Goal: Task Accomplishment & Management: Use online tool/utility

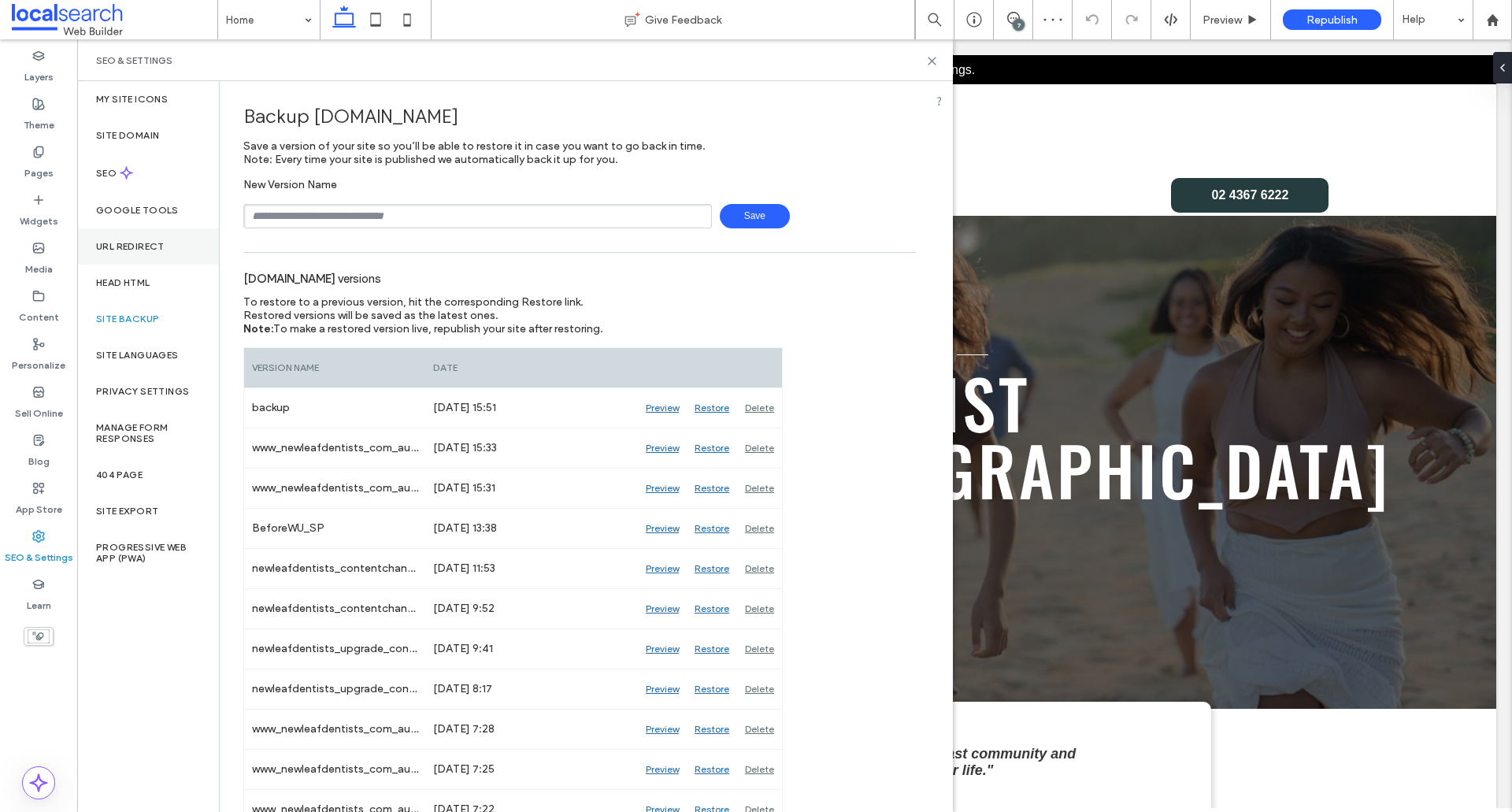
click at [133, 239] on div "URL Redirect" at bounding box center [148, 246] width 142 height 36
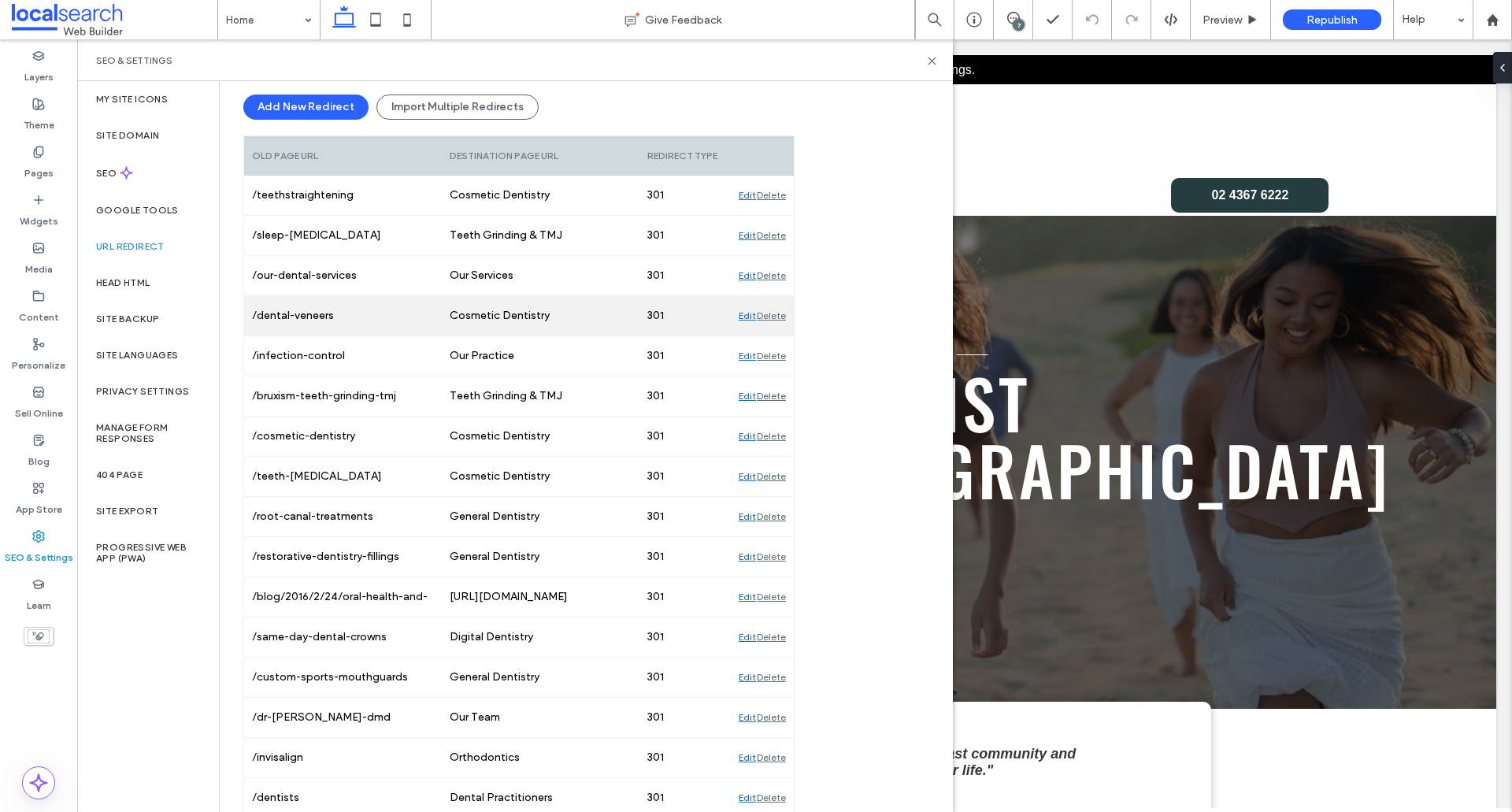
scroll to position [215, 0]
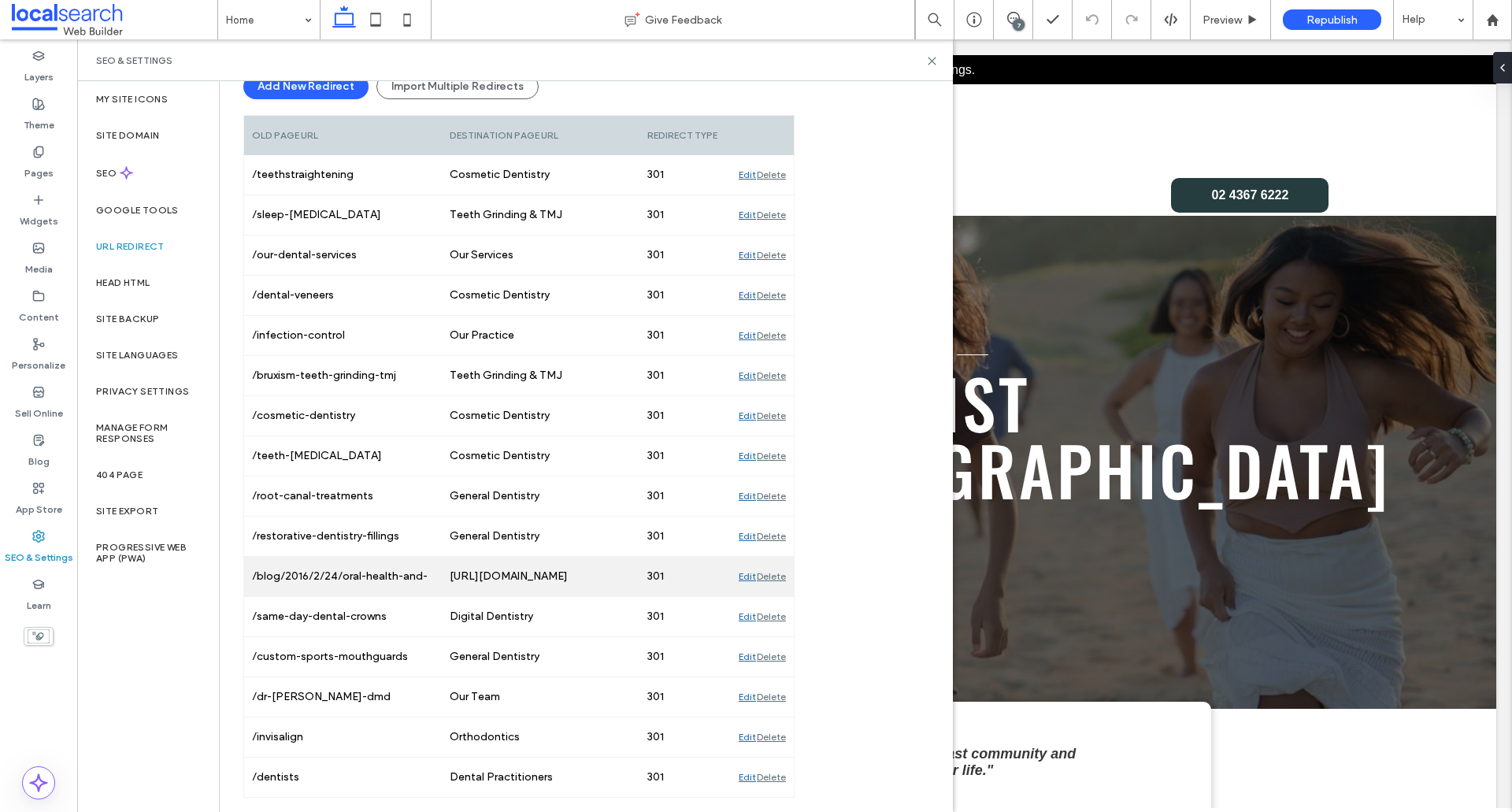
click at [514, 572] on div "[URL][DOMAIN_NAME]" at bounding box center [540, 576] width 198 height 39
click at [744, 576] on div "Edit" at bounding box center [747, 576] width 18 height 39
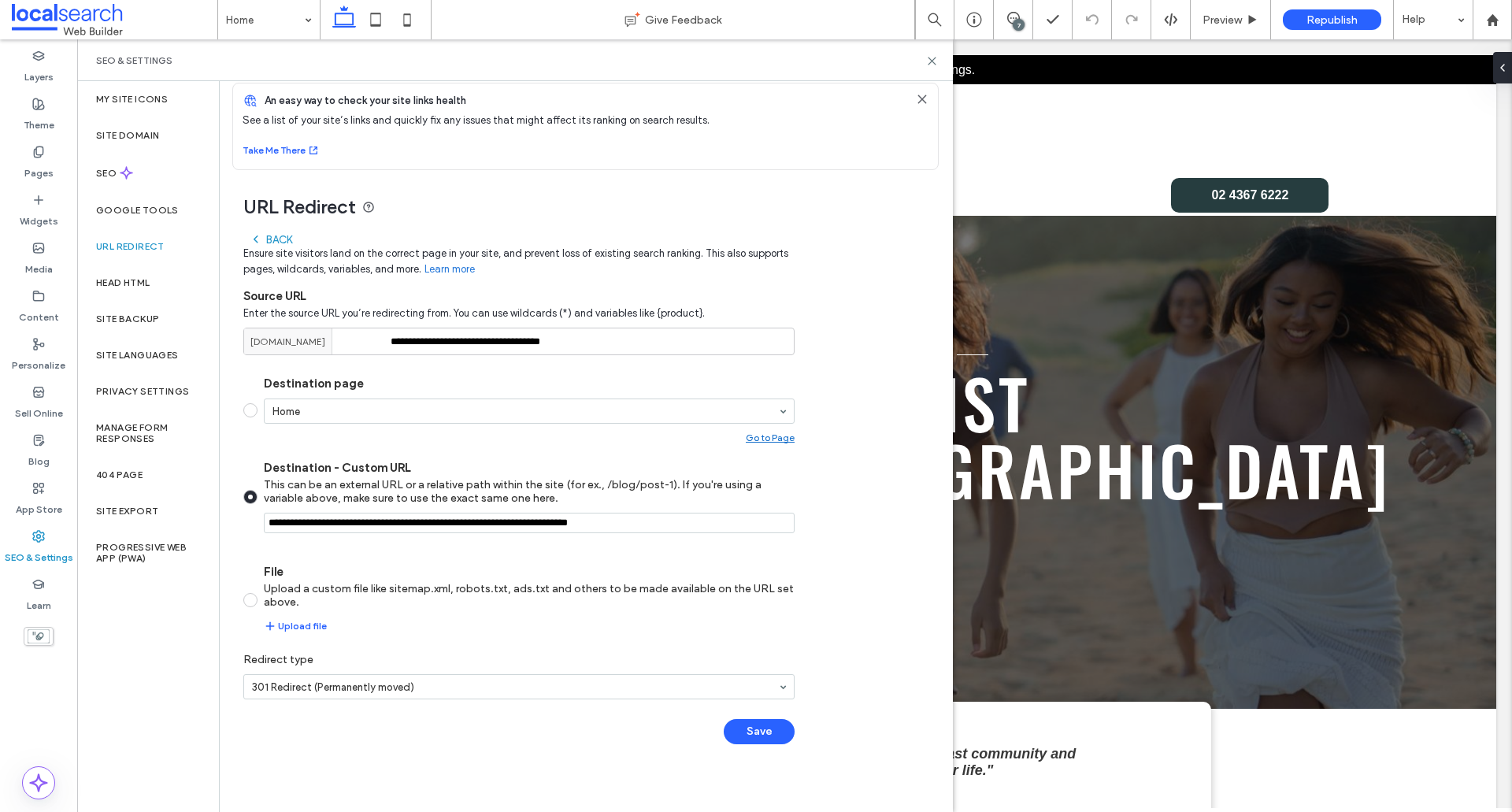
click at [275, 237] on div "Back" at bounding box center [271, 239] width 43 height 13
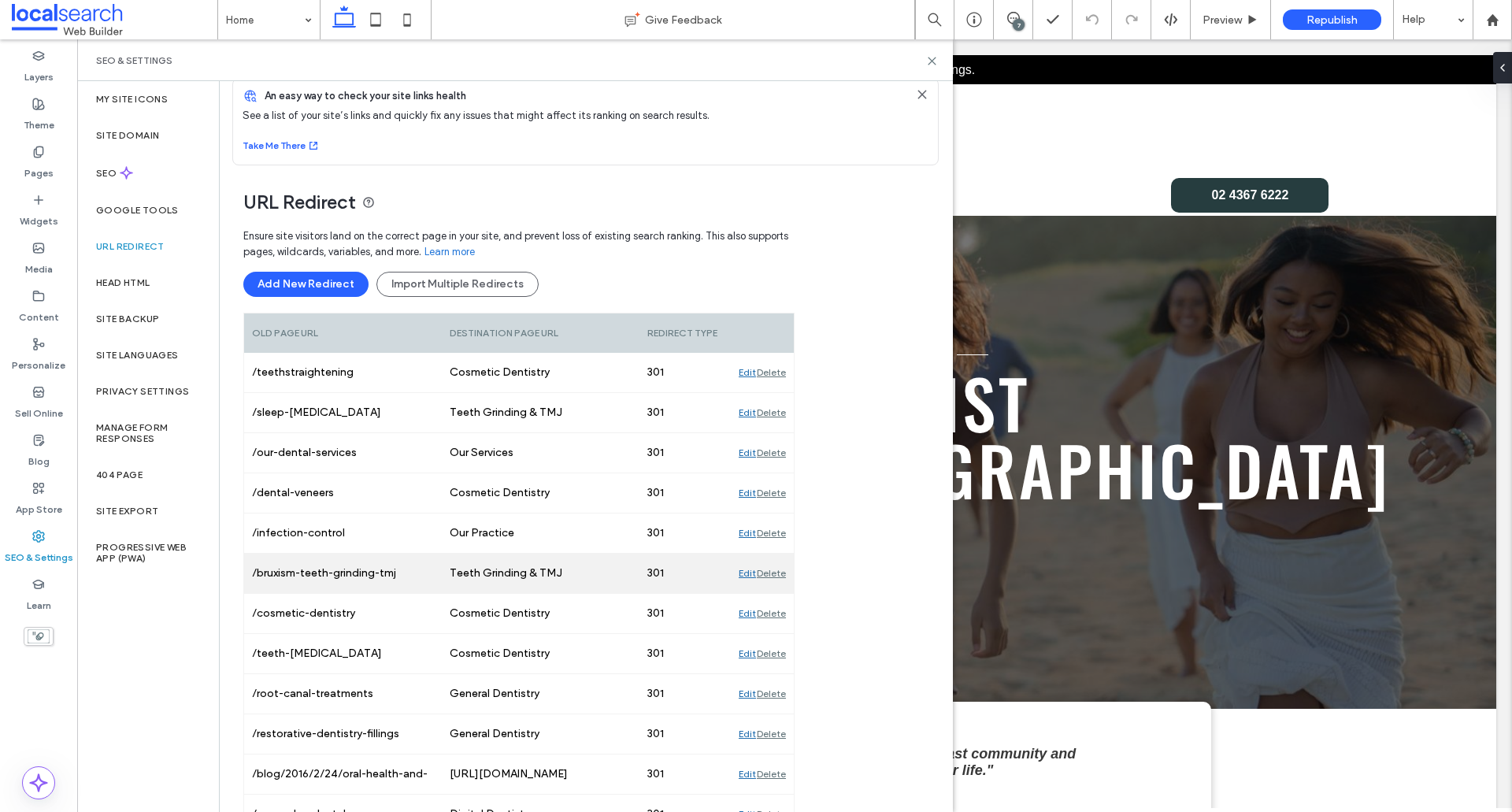
scroll to position [0, 0]
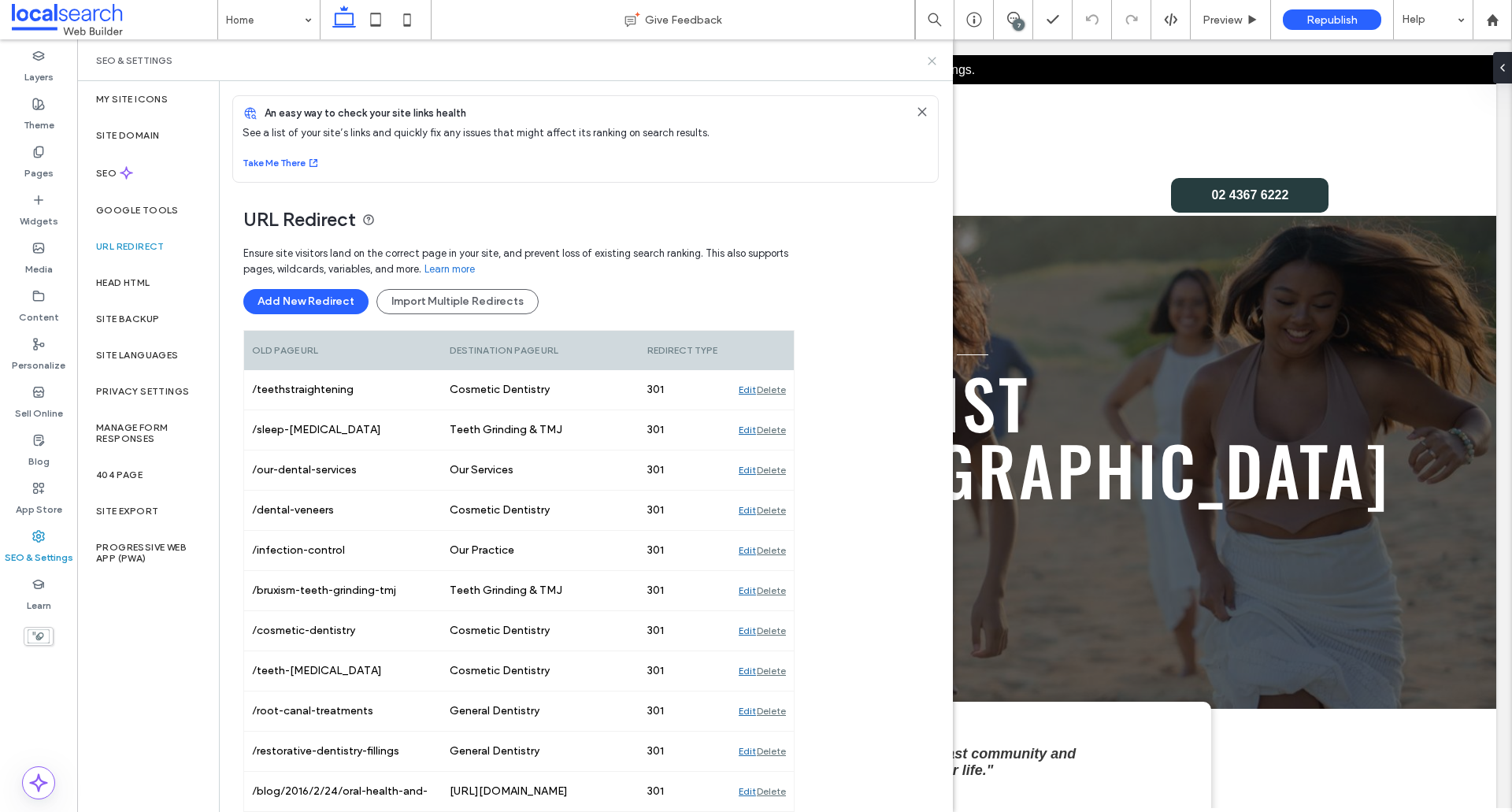
click at [931, 61] on icon at bounding box center [932, 61] width 12 height 12
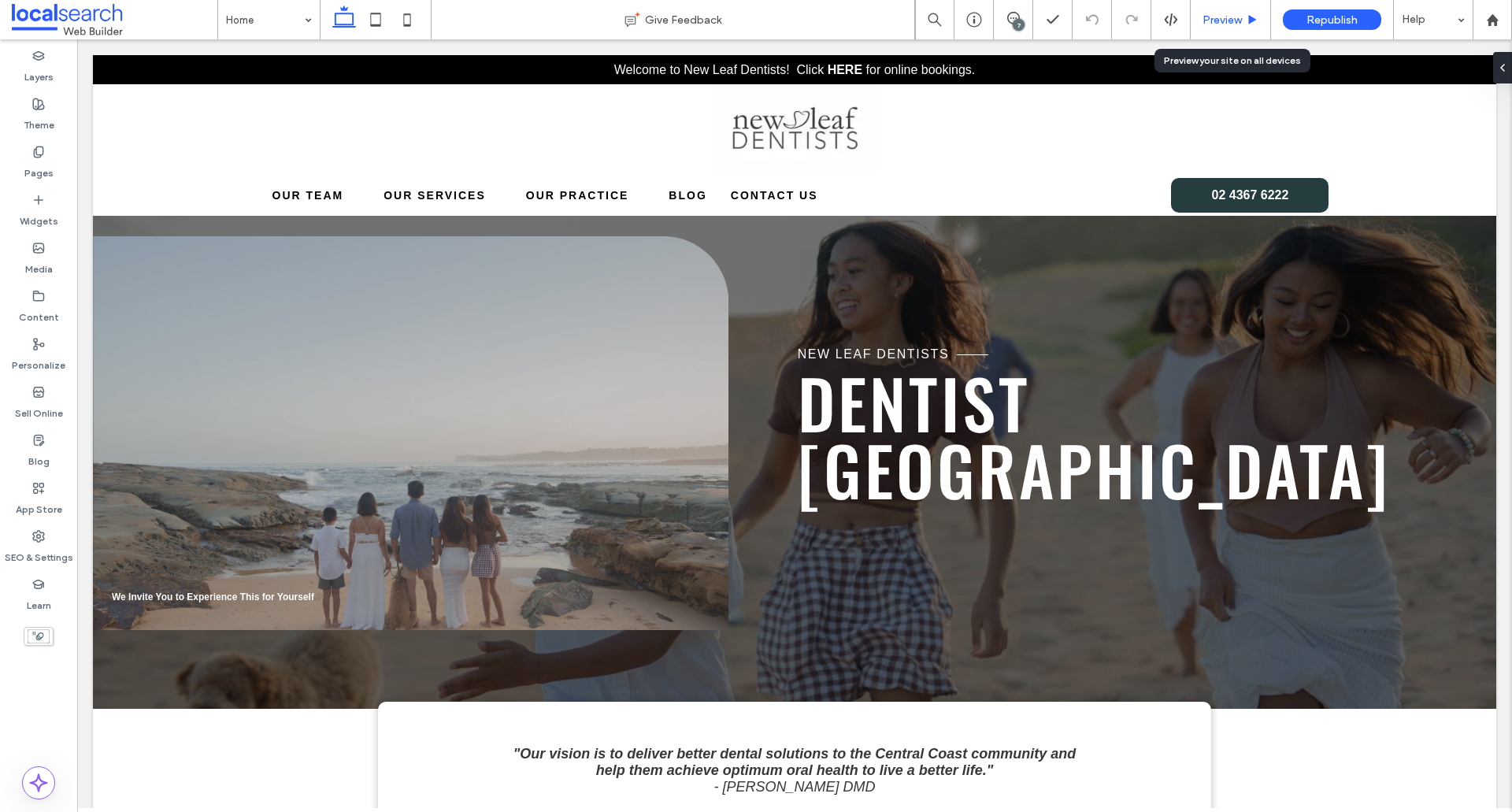
click at [1232, 22] on span "Preview" at bounding box center [1222, 20] width 39 height 13
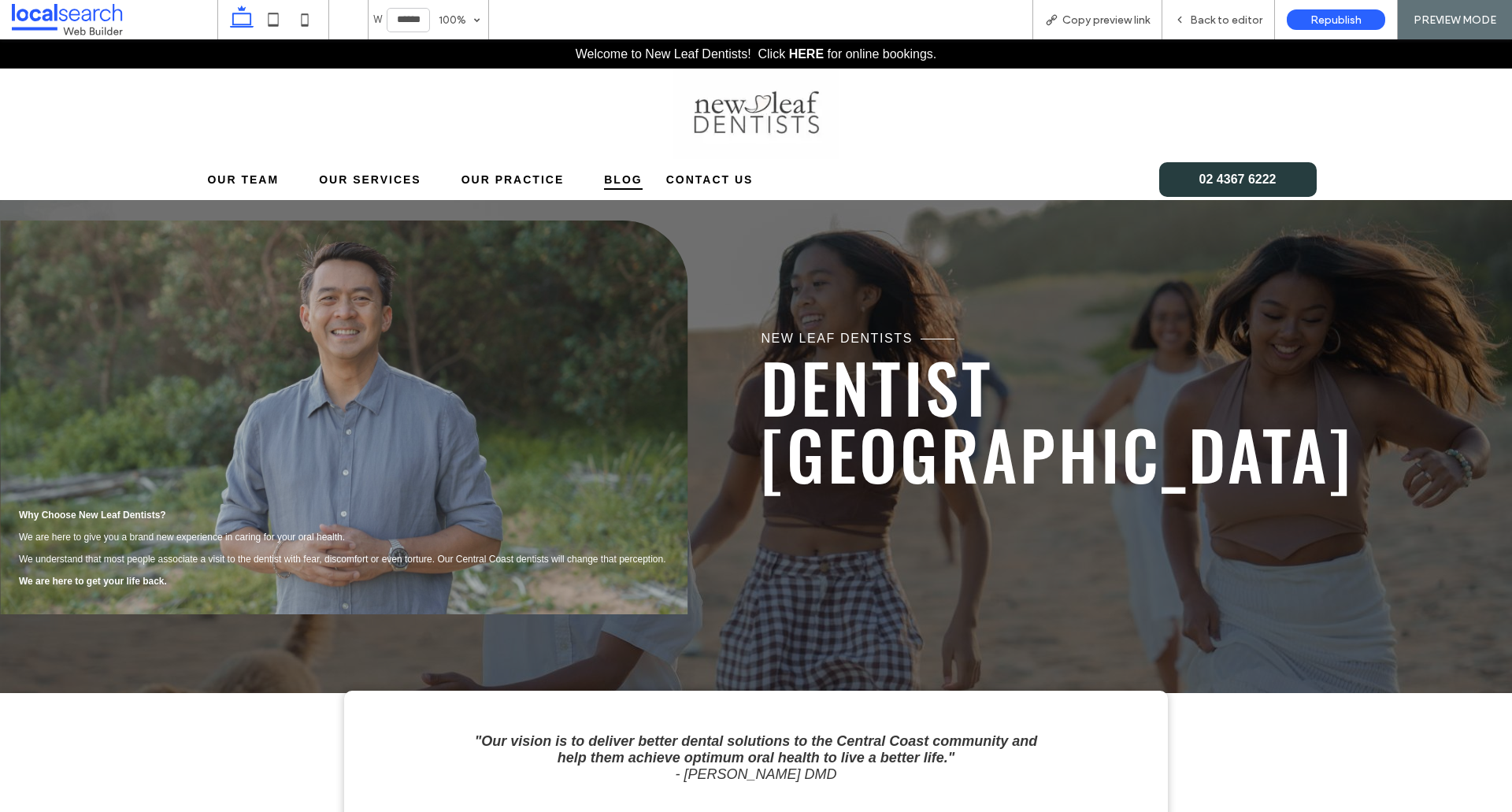
click at [625, 180] on span "Blog" at bounding box center [622, 180] width 38 height 21
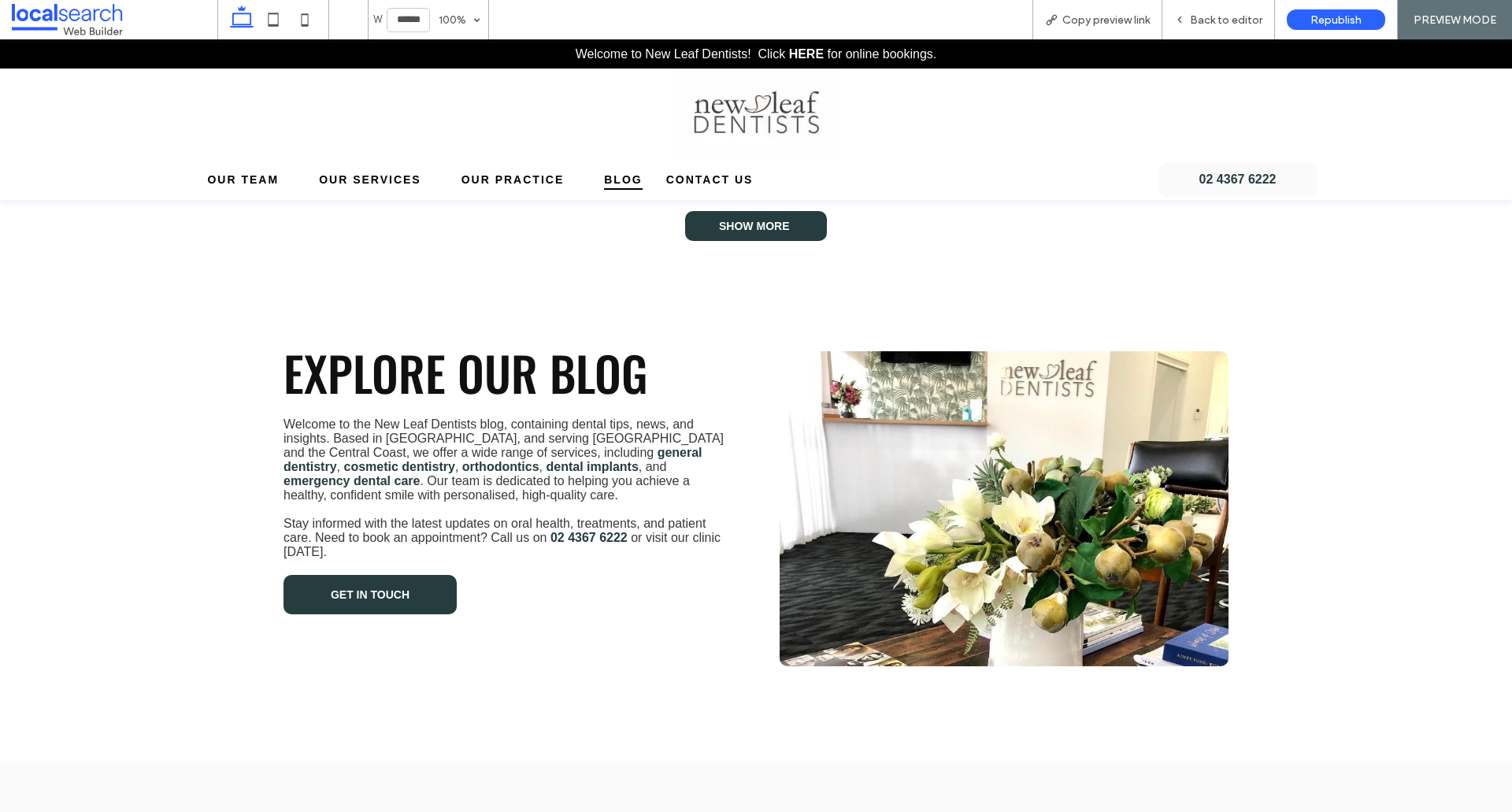
scroll to position [3387, 0]
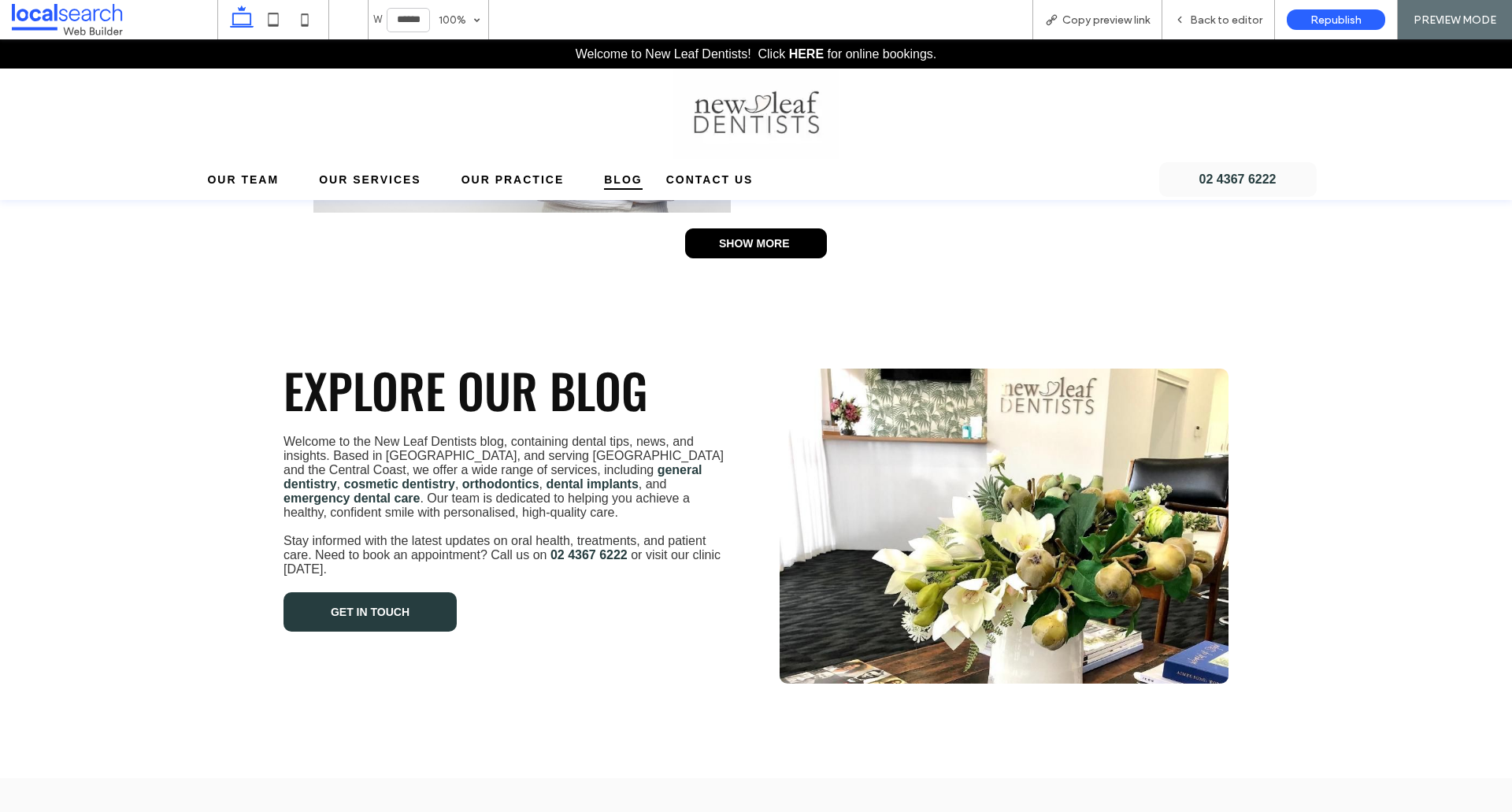
click at [746, 249] on span "Show More" at bounding box center [754, 243] width 70 height 28
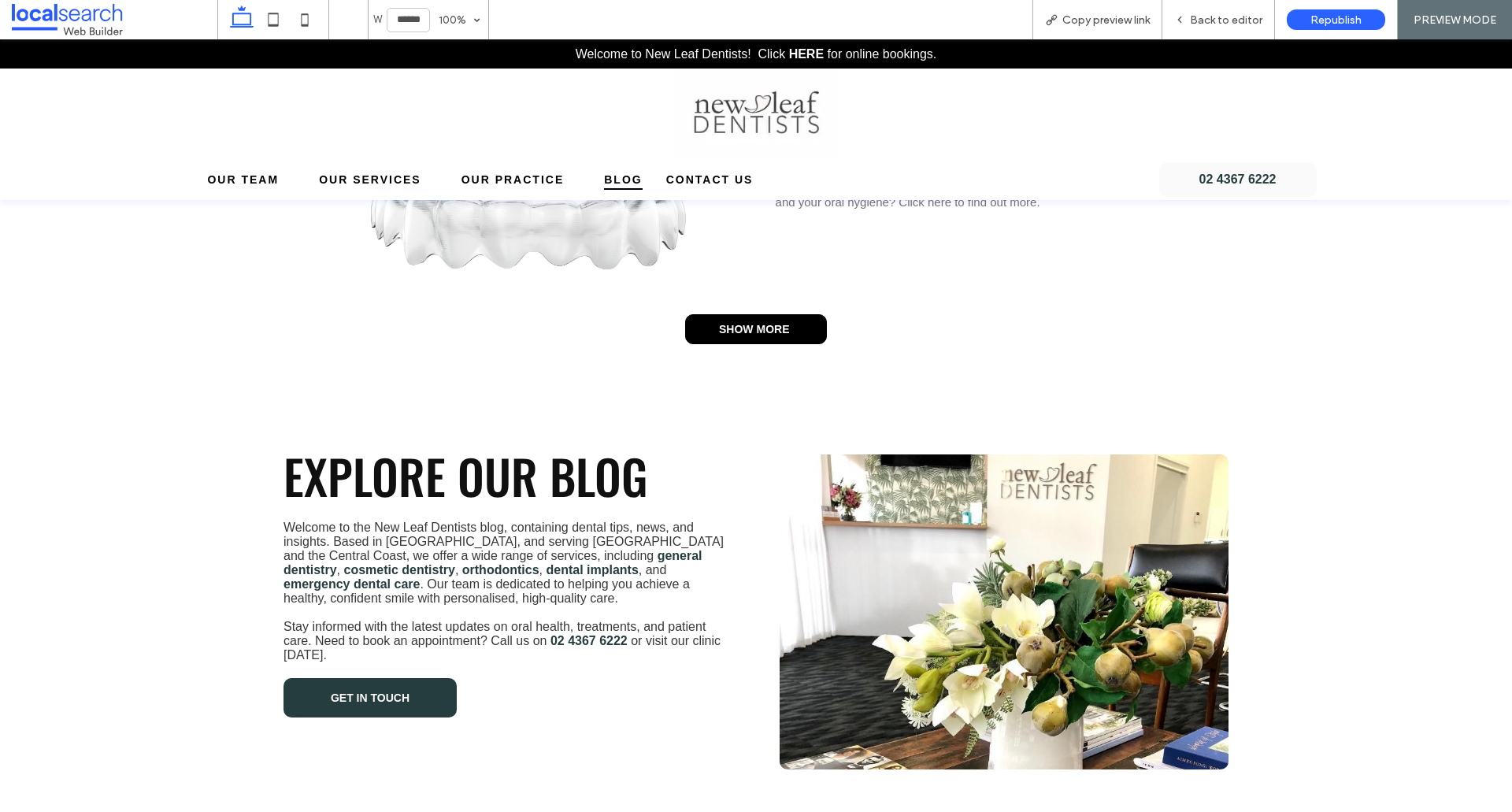
scroll to position [6064, 0]
click at [769, 337] on span "Show More" at bounding box center [754, 330] width 70 height 28
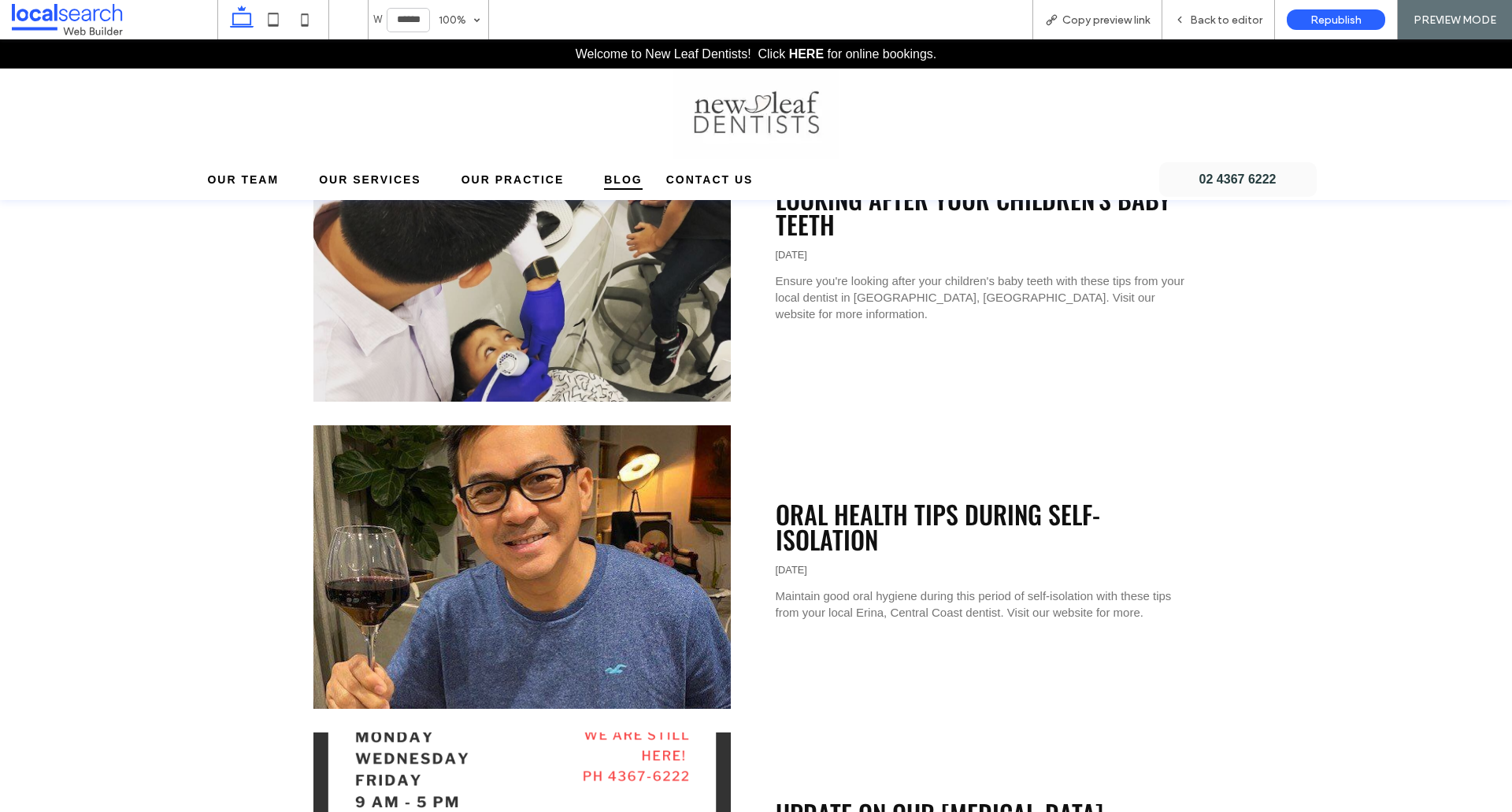
scroll to position [7875, 0]
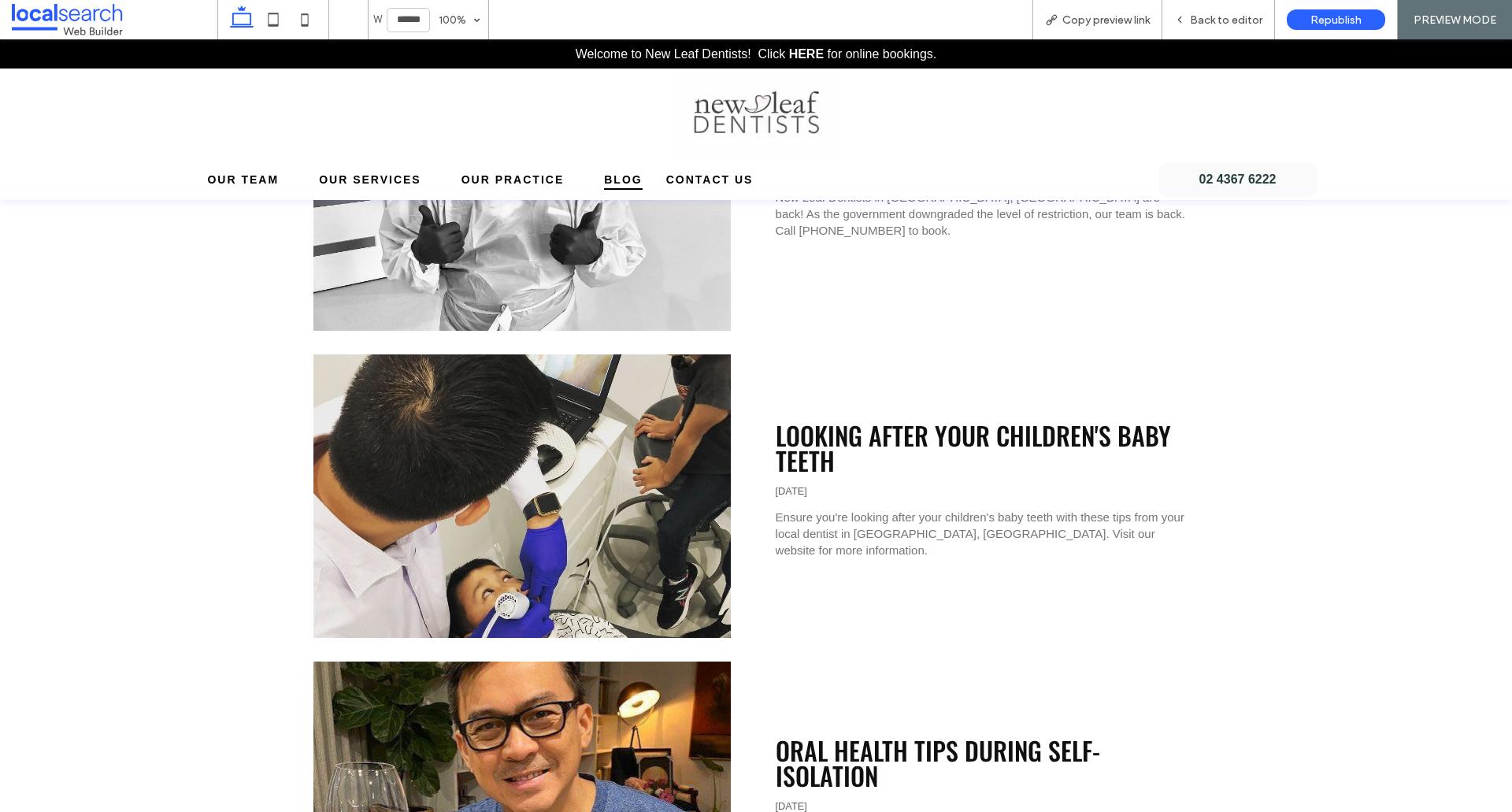
click at [789, 439] on link "Looking After Your Children's Baby Teeth" at bounding box center [973, 448] width 395 height 62
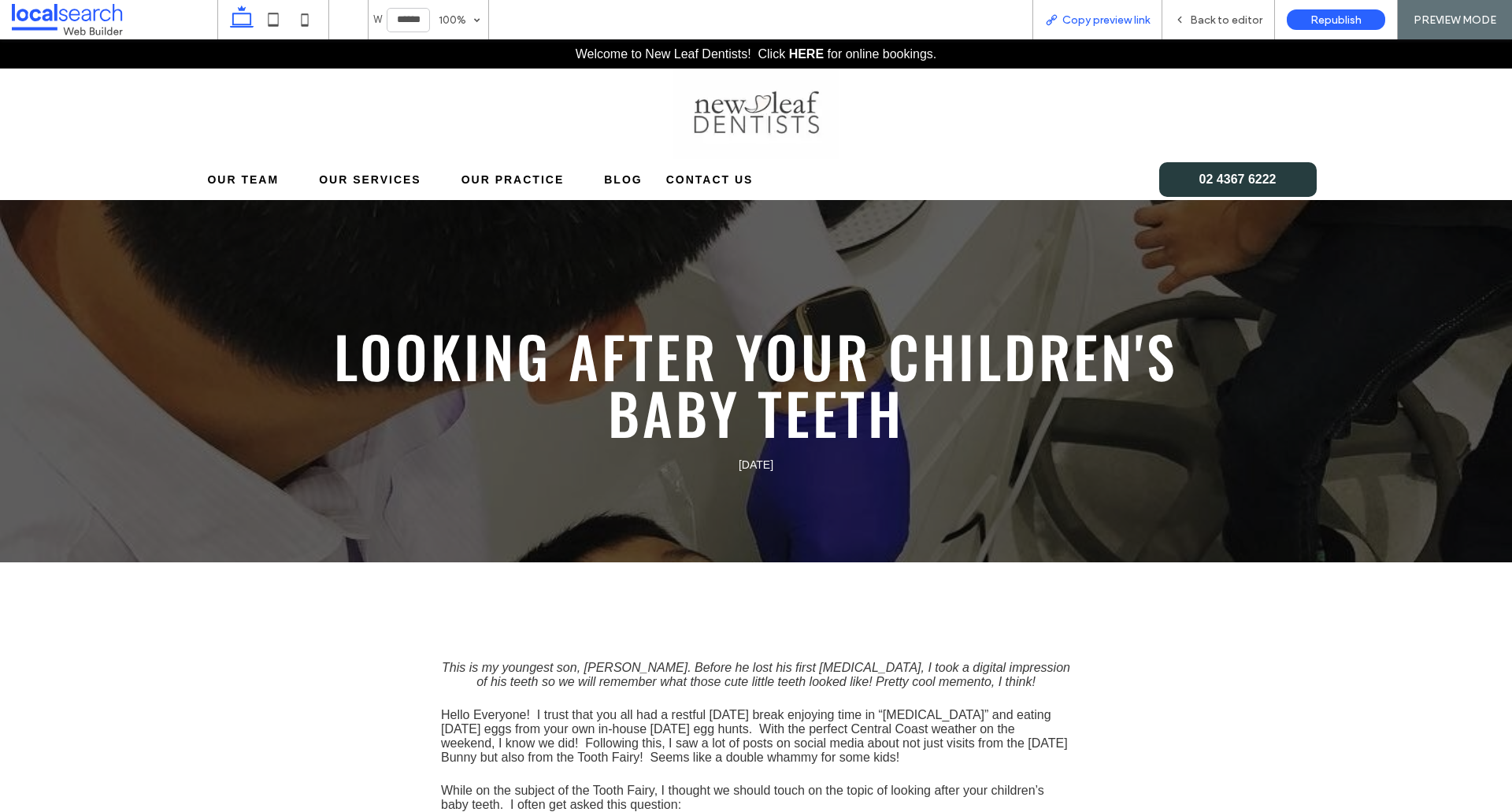
click at [1084, 18] on span "Copy preview link" at bounding box center [1106, 20] width 88 height 13
